Goal: Check status: Check status

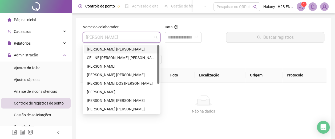
click at [126, 49] on div "[PERSON_NAME] [PERSON_NAME]" at bounding box center [121, 49] width 69 height 6
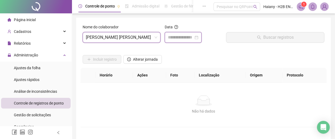
click at [189, 39] on input at bounding box center [181, 37] width 26 height 6
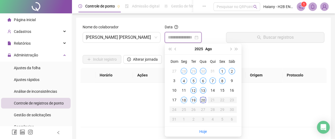
type input "**********"
click at [183, 101] on div "18" at bounding box center [184, 99] width 6 height 6
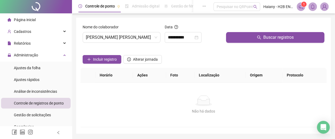
click at [243, 36] on button "Buscar registros" at bounding box center [275, 37] width 98 height 11
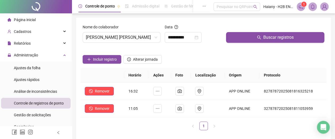
click at [123, 38] on span "[PERSON_NAME] [PERSON_NAME]" at bounding box center [121, 37] width 71 height 10
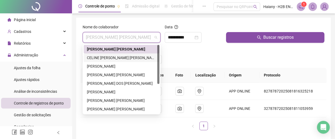
click at [114, 58] on div "CELINE [PERSON_NAME] [PERSON_NAME]" at bounding box center [121, 58] width 69 height 6
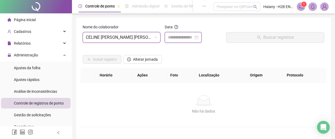
click at [179, 39] on input at bounding box center [181, 37] width 26 height 6
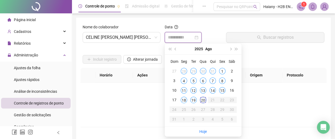
type input "**********"
click at [184, 98] on div "18" at bounding box center [184, 99] width 6 height 6
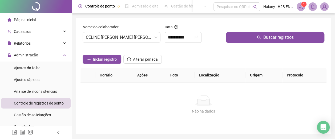
click at [246, 32] on button "Buscar registros" at bounding box center [275, 37] width 98 height 11
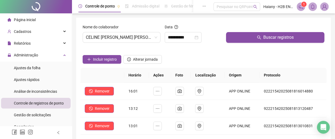
click at [112, 38] on span "CELINE [PERSON_NAME] [PERSON_NAME]" at bounding box center [121, 37] width 71 height 10
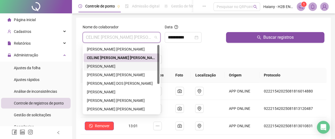
click at [100, 66] on div "[PERSON_NAME]" at bounding box center [121, 66] width 69 height 6
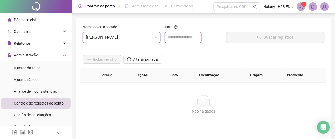
click at [179, 36] on input at bounding box center [181, 37] width 26 height 6
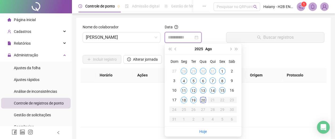
type input "**********"
click at [183, 99] on div "18" at bounding box center [184, 99] width 6 height 6
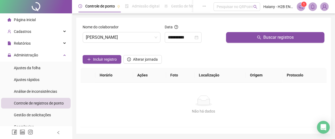
click at [244, 37] on button "Buscar registros" at bounding box center [275, 37] width 98 height 11
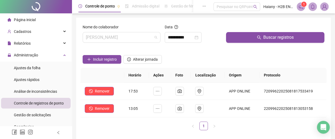
click at [112, 35] on span "[PERSON_NAME]" at bounding box center [121, 37] width 71 height 10
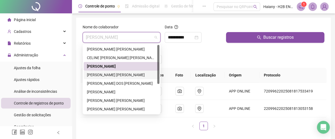
click at [92, 74] on div "[PERSON_NAME] [PERSON_NAME]" at bounding box center [121, 75] width 69 height 6
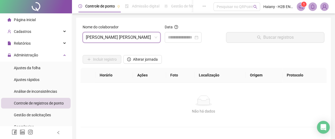
click at [190, 33] on div at bounding box center [183, 37] width 37 height 11
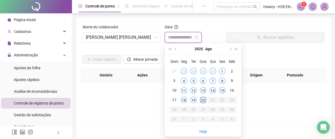
click at [189, 38] on input at bounding box center [181, 37] width 26 height 6
type input "**********"
click at [174, 99] on div "17" at bounding box center [174, 99] width 6 height 6
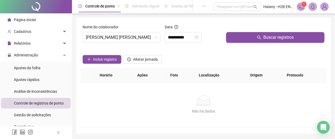
click at [249, 36] on button "Buscar registros" at bounding box center [275, 37] width 98 height 11
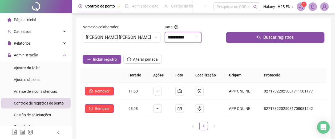
click at [174, 37] on input "**********" at bounding box center [181, 37] width 26 height 6
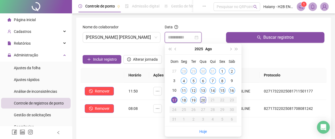
type input "**********"
click at [184, 99] on div "18" at bounding box center [184, 99] width 6 height 6
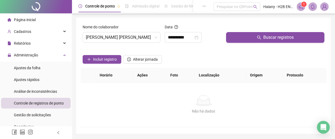
click at [251, 36] on button "Buscar registros" at bounding box center [275, 37] width 98 height 11
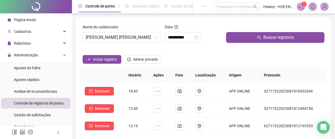
click at [110, 38] on span "[PERSON_NAME] [PERSON_NAME]" at bounding box center [121, 37] width 71 height 10
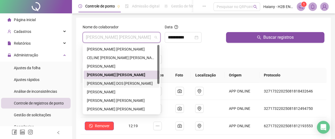
click at [103, 84] on div "[PERSON_NAME] DOS [PERSON_NAME]" at bounding box center [121, 83] width 69 height 6
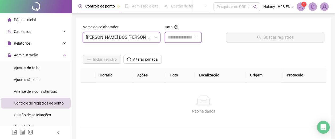
click at [178, 36] on input at bounding box center [181, 37] width 26 height 6
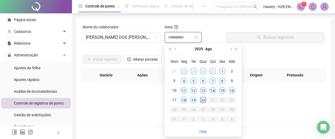
type input "**********"
click at [185, 100] on div "18" at bounding box center [184, 99] width 6 height 6
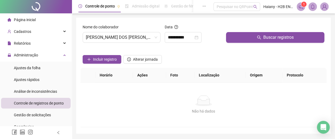
click at [247, 37] on button "Buscar registros" at bounding box center [275, 37] width 98 height 11
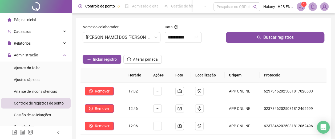
click at [127, 37] on span "[PERSON_NAME] DOS [PERSON_NAME]" at bounding box center [121, 37] width 71 height 10
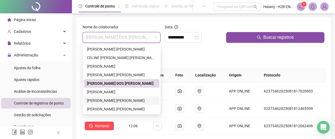
click at [100, 101] on div "[PERSON_NAME] [PERSON_NAME]" at bounding box center [121, 100] width 69 height 6
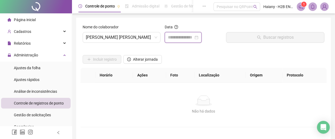
click at [179, 40] on input at bounding box center [181, 37] width 26 height 6
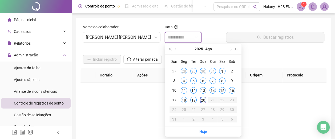
type input "**********"
click at [185, 99] on div "18" at bounding box center [184, 99] width 6 height 6
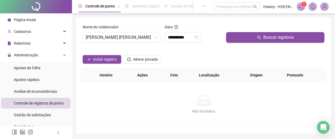
click at [236, 37] on button "Buscar registros" at bounding box center [275, 37] width 98 height 11
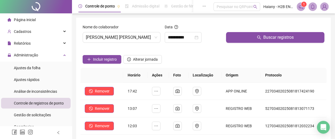
click at [127, 43] on div "Nome do colaborador [PERSON_NAME] [PERSON_NAME]" at bounding box center [121, 35] width 82 height 23
click at [125, 41] on span "[PERSON_NAME] [PERSON_NAME]" at bounding box center [121, 37] width 71 height 10
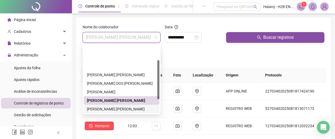
scroll to position [51, 0]
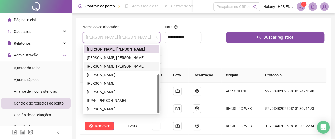
click at [102, 68] on div "[PERSON_NAME] [PERSON_NAME]" at bounding box center [121, 66] width 69 height 6
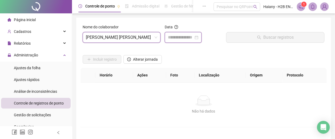
click at [185, 35] on input at bounding box center [181, 37] width 26 height 6
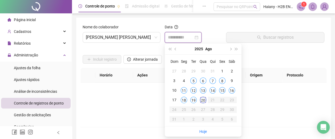
type input "**********"
click at [184, 99] on div "18" at bounding box center [184, 99] width 6 height 6
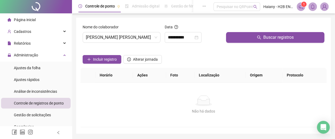
click at [230, 36] on button "Buscar registros" at bounding box center [275, 37] width 98 height 11
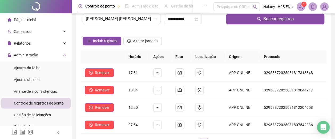
scroll to position [27, 0]
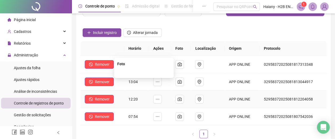
click at [144, 72] on img at bounding box center [144, 72] width 0 height 0
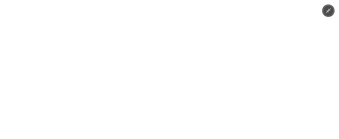
click at [330, 10] on icon "Minimize image" at bounding box center [328, 11] width 6 height 6
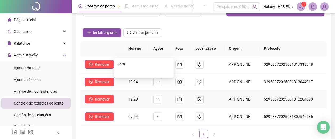
click at [144, 72] on img at bounding box center [144, 72] width 0 height 0
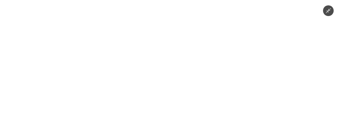
click at [328, 10] on icon "Minimize image" at bounding box center [328, 10] width 5 height 5
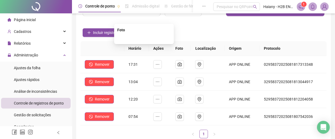
scroll to position [0, 0]
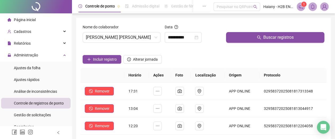
drag, startPoint x: 116, startPoint y: 35, endPoint x: 114, endPoint y: 37, distance: 3.2
click at [116, 35] on span "[PERSON_NAME] [PERSON_NAME]" at bounding box center [121, 37] width 71 height 10
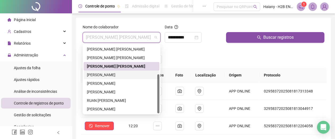
click at [98, 74] on div "[PERSON_NAME]" at bounding box center [121, 75] width 69 height 6
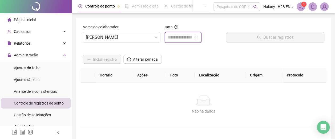
click at [187, 38] on input at bounding box center [181, 37] width 26 height 6
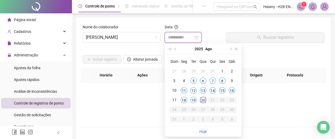
type input "**********"
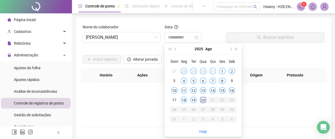
click at [184, 99] on div "18" at bounding box center [184, 99] width 6 height 6
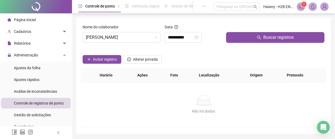
click at [273, 39] on span "Buscar registros" at bounding box center [278, 37] width 30 height 6
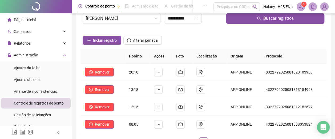
scroll to position [53, 0]
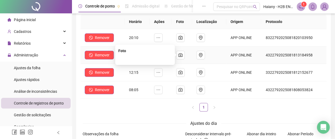
click at [182, 52] on button "button" at bounding box center [180, 55] width 9 height 9
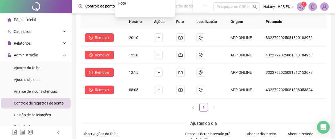
scroll to position [0, 0]
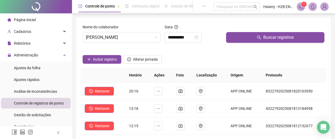
click at [125, 40] on span "[PERSON_NAME]" at bounding box center [121, 37] width 71 height 10
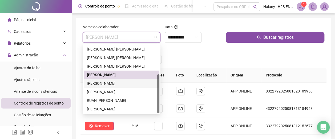
click at [107, 83] on div "[PERSON_NAME]" at bounding box center [121, 83] width 69 height 6
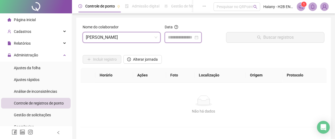
click at [186, 35] on input at bounding box center [181, 37] width 26 height 6
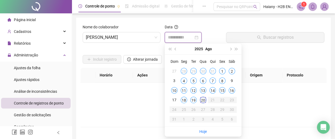
type input "**********"
click at [183, 99] on div "18" at bounding box center [184, 99] width 6 height 6
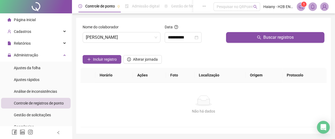
click at [241, 35] on button "Buscar registros" at bounding box center [275, 37] width 98 height 11
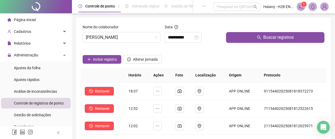
click at [120, 37] on span "[PERSON_NAME]" at bounding box center [121, 37] width 71 height 10
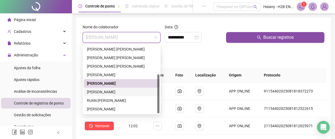
click at [99, 92] on div "[PERSON_NAME]" at bounding box center [121, 92] width 69 height 6
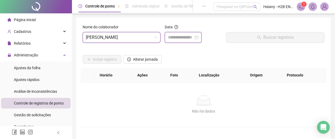
click at [182, 37] on input at bounding box center [181, 37] width 26 height 6
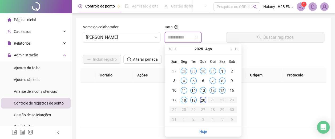
type input "**********"
click at [184, 99] on div "18" at bounding box center [184, 99] width 6 height 6
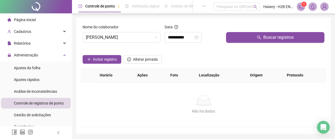
click at [247, 39] on button "Buscar registros" at bounding box center [275, 37] width 98 height 11
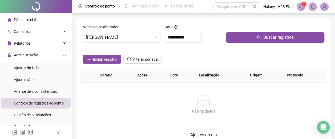
click at [242, 35] on button "Buscar registros" at bounding box center [275, 37] width 98 height 11
click at [127, 37] on span "[PERSON_NAME]" at bounding box center [121, 37] width 71 height 10
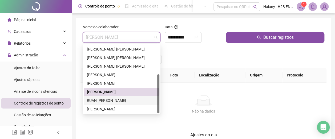
click at [109, 99] on div "RUAN [PERSON_NAME]" at bounding box center [121, 100] width 69 height 6
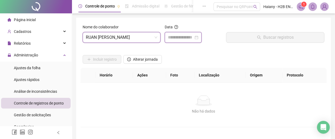
click at [173, 37] on input at bounding box center [181, 37] width 26 height 6
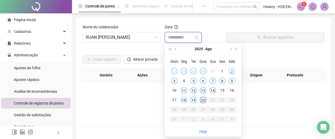
type input "**********"
click at [184, 100] on div "18" at bounding box center [184, 99] width 6 height 6
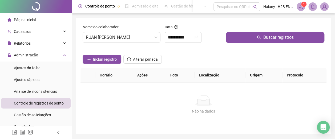
click at [243, 36] on button "Buscar registros" at bounding box center [275, 37] width 98 height 11
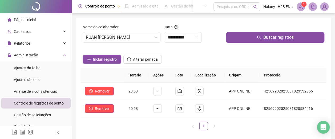
click at [104, 36] on span "RUAN [PERSON_NAME]" at bounding box center [121, 37] width 71 height 10
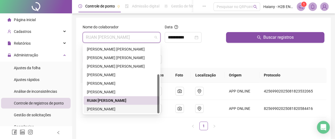
click at [97, 107] on div "[PERSON_NAME]" at bounding box center [121, 109] width 69 height 6
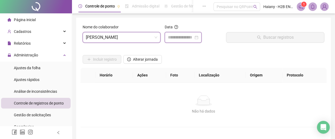
click at [178, 35] on input at bounding box center [181, 37] width 26 height 6
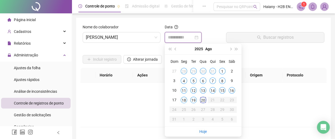
type input "**********"
click at [184, 100] on div "18" at bounding box center [184, 99] width 6 height 6
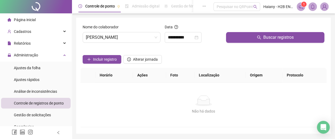
click at [248, 34] on button "Buscar registros" at bounding box center [275, 37] width 98 height 11
